Goal: Transaction & Acquisition: Book appointment/travel/reservation

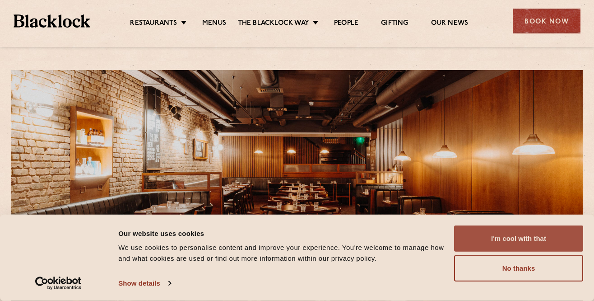
click at [515, 236] on button "I'm cool with that" at bounding box center [518, 238] width 129 height 26
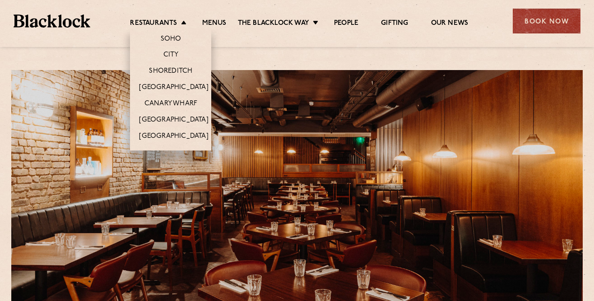
click at [182, 23] on li "Restaurants Soho City Shoreditch Covent Garden Canary Wharf Manchester Birmingh…" at bounding box center [160, 23] width 60 height 9
click at [173, 89] on link "[GEOGRAPHIC_DATA]" at bounding box center [173, 87] width 69 height 9
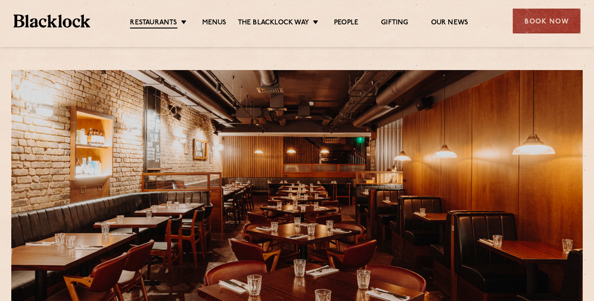
click at [557, 20] on div "Book Now" at bounding box center [547, 21] width 68 height 25
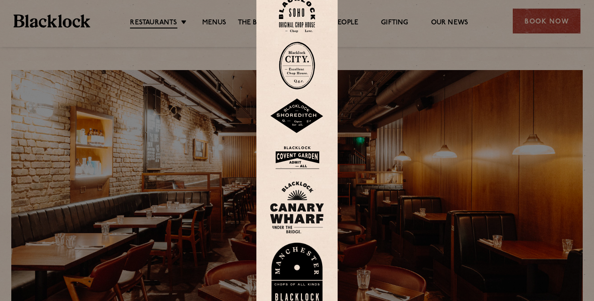
click at [306, 172] on img at bounding box center [297, 157] width 54 height 29
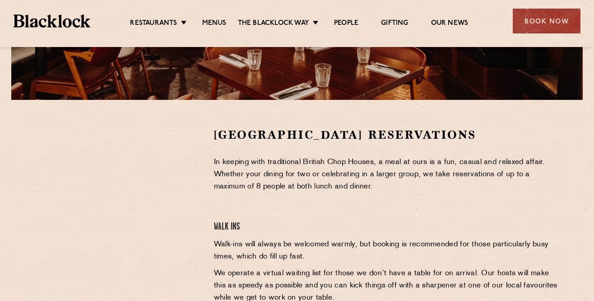
scroll to position [226, 0]
